Goal: Task Accomplishment & Management: Manage account settings

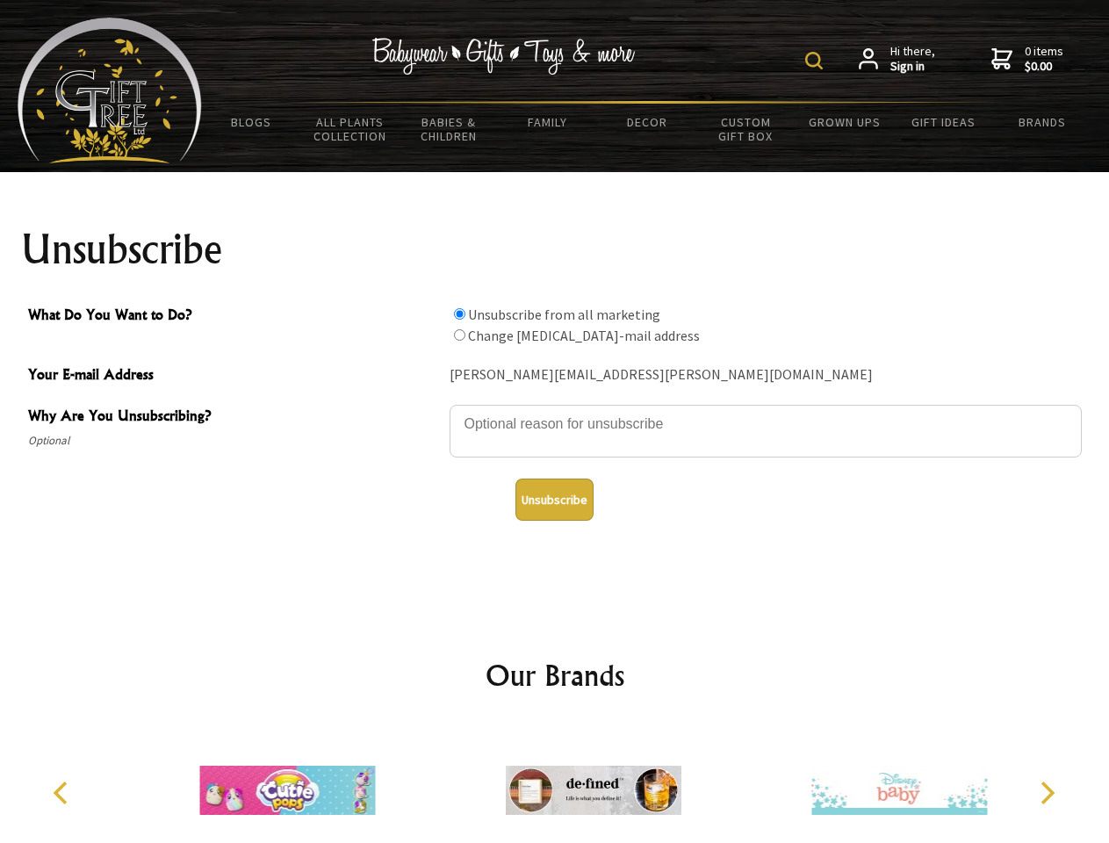
click at [816, 61] on img at bounding box center [814, 61] width 18 height 18
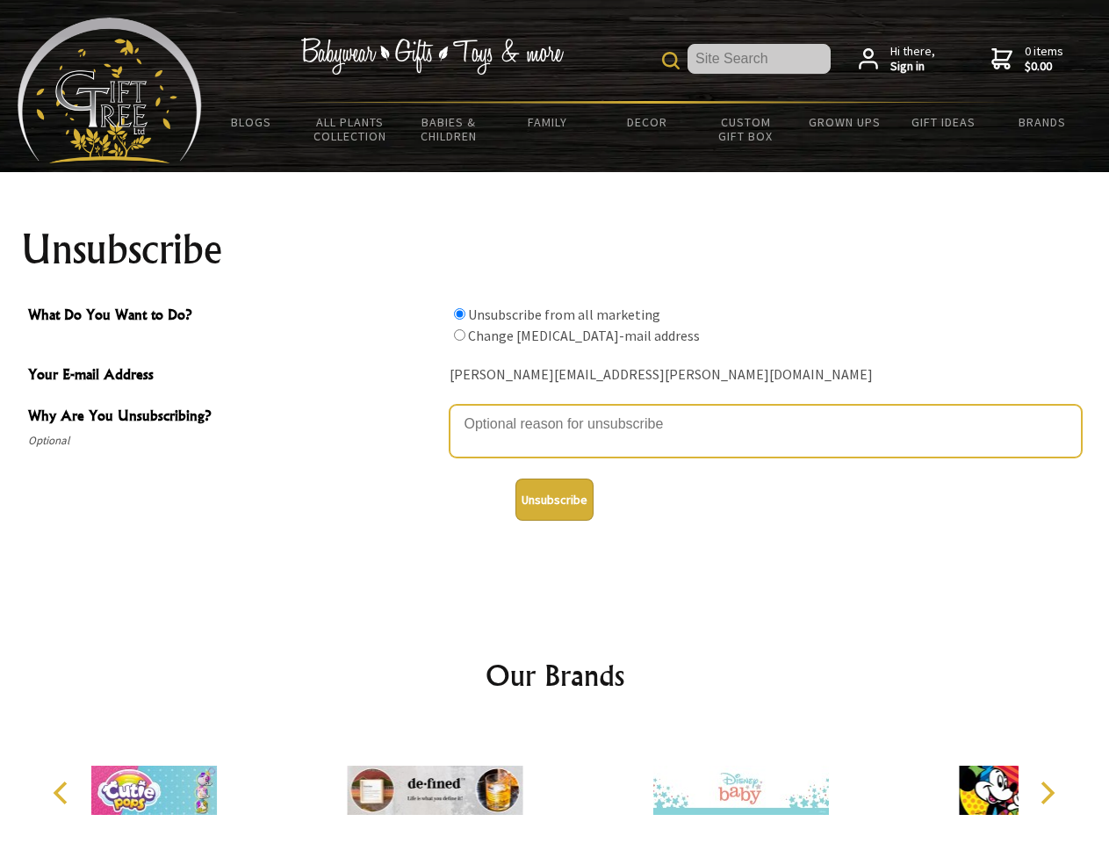
click at [555, 411] on textarea "Why Are You Unsubscribing?" at bounding box center [765, 431] width 632 height 53
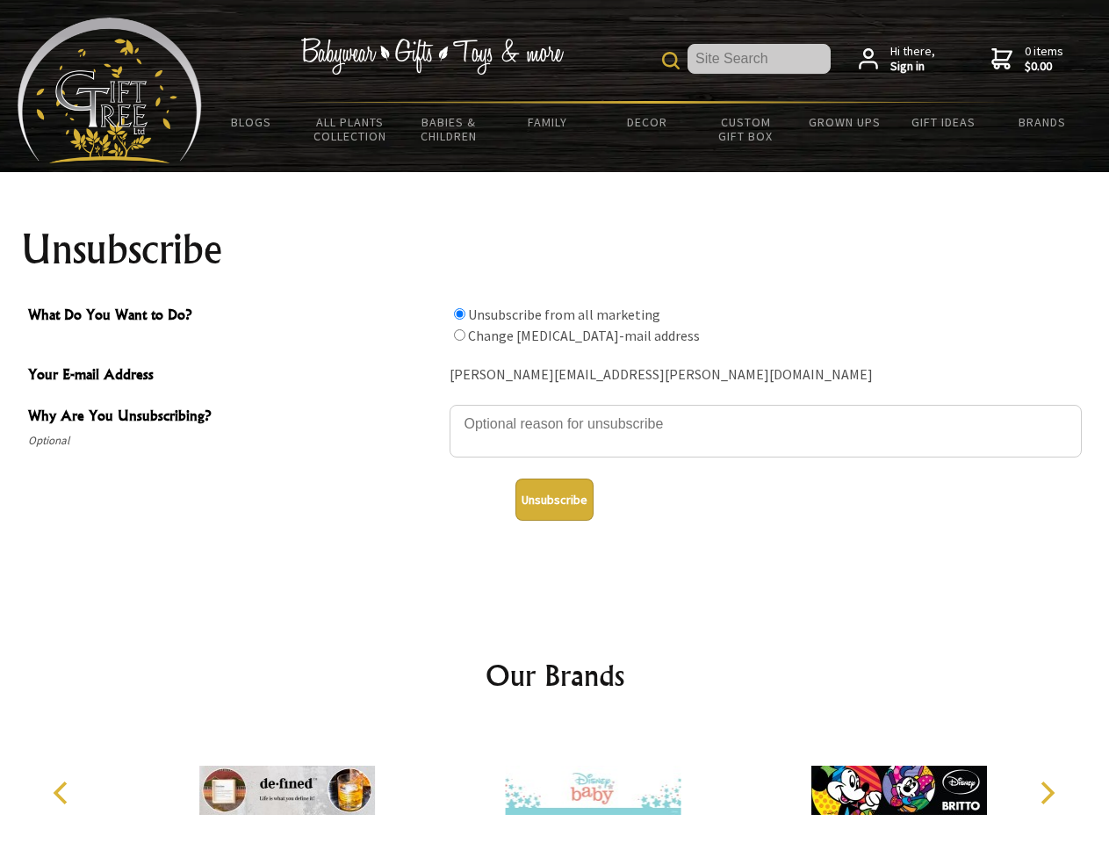
click at [459, 313] on input "What Do You Want to Do?" at bounding box center [459, 313] width 11 height 11
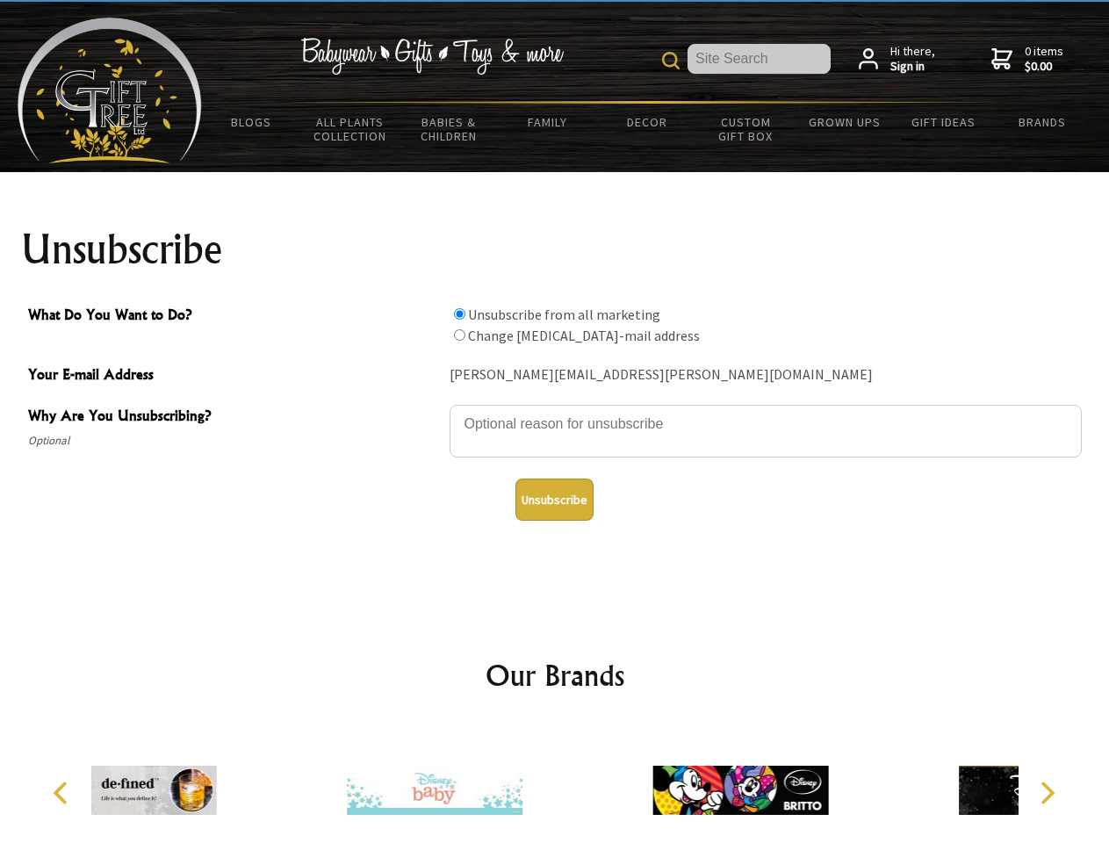
click at [459, 334] on input "What Do You Want to Do?" at bounding box center [459, 334] width 11 height 11
radio input "true"
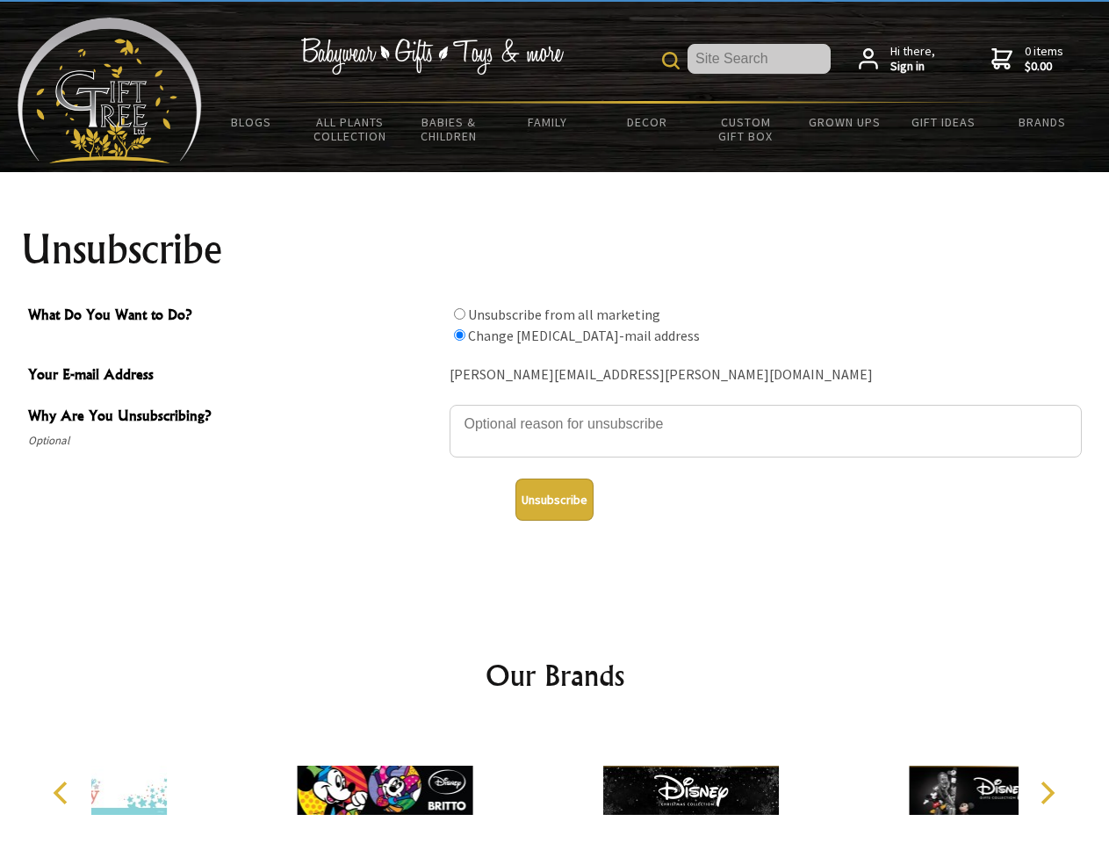
click at [554, 500] on button "Unsubscribe" at bounding box center [554, 499] width 78 height 42
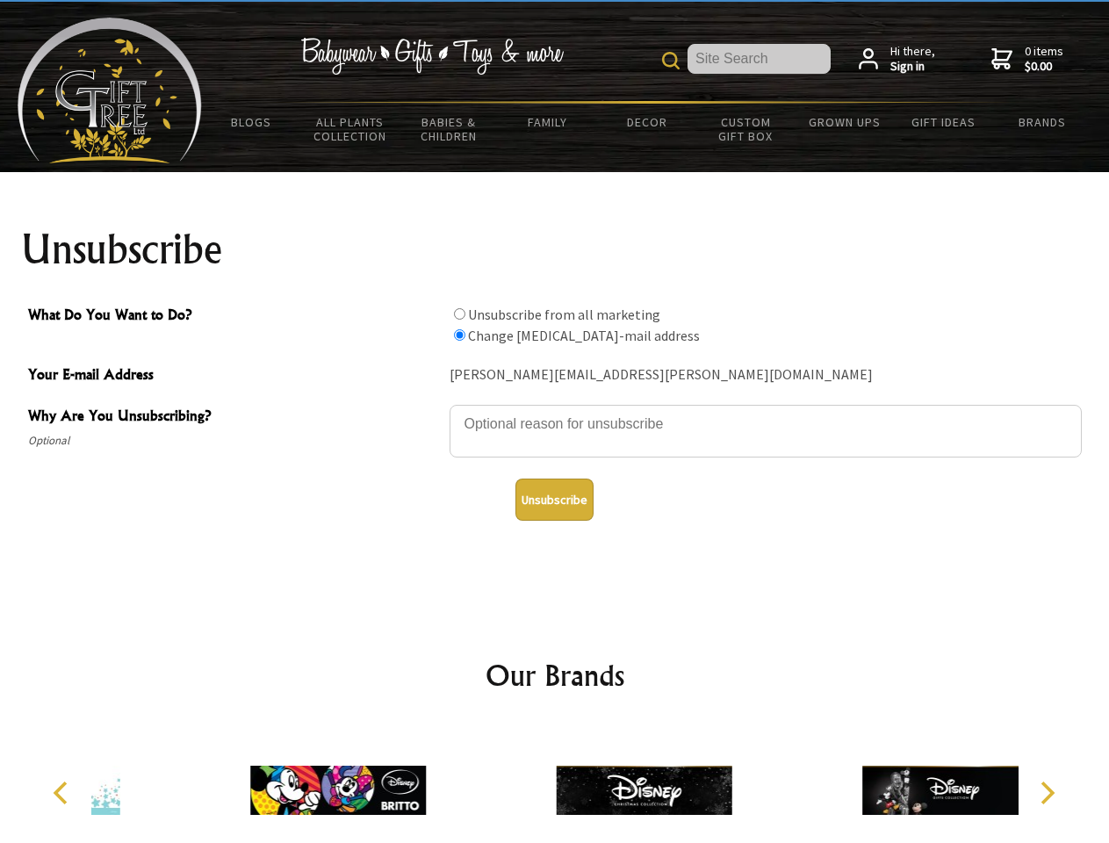
click at [556, 783] on img at bounding box center [644, 790] width 176 height 132
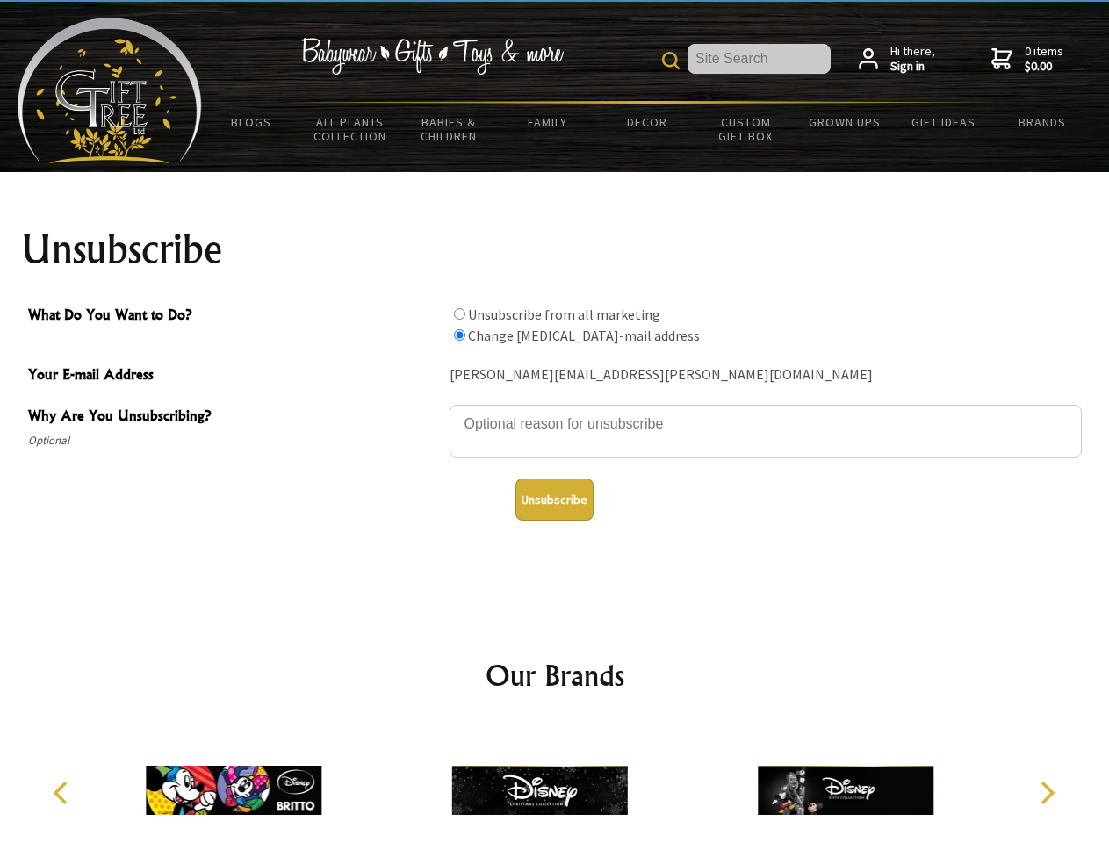
click at [63, 793] on icon "Previous" at bounding box center [62, 792] width 23 height 23
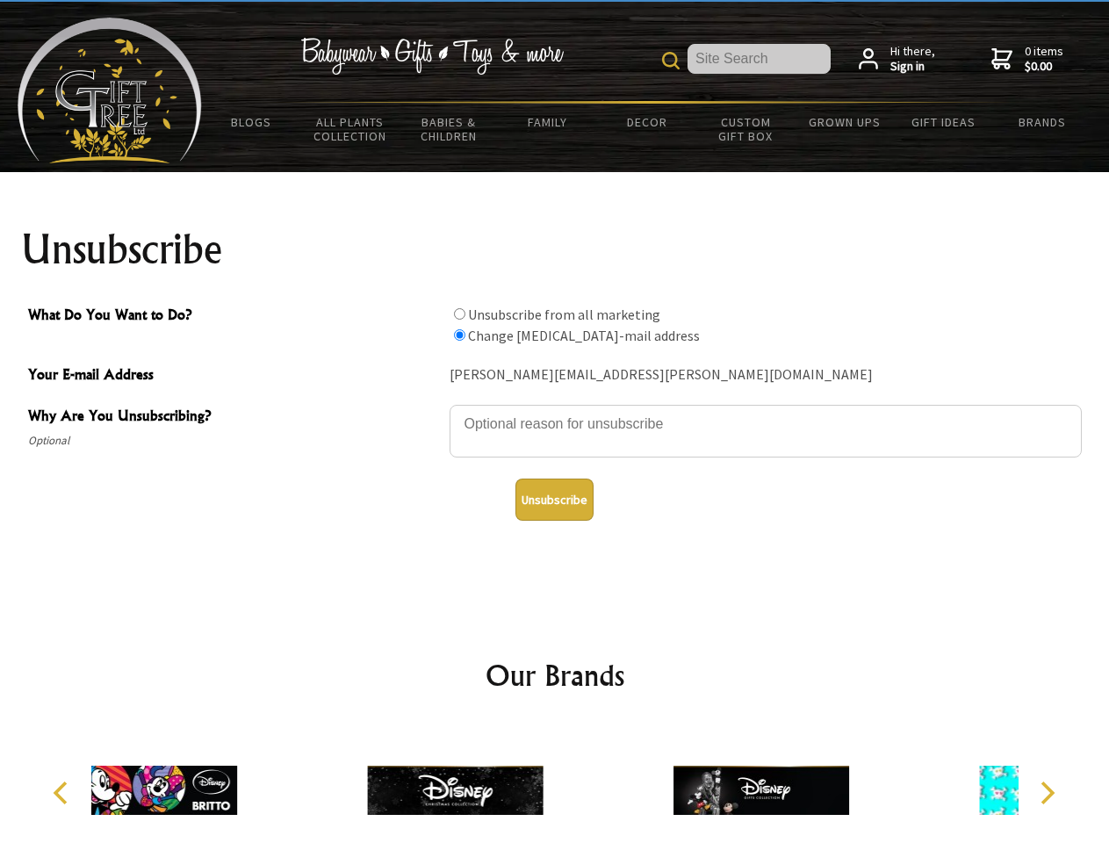
click at [1046, 793] on icon "Next" at bounding box center [1045, 792] width 23 height 23
